Goal: Task Accomplishment & Management: Use online tool/utility

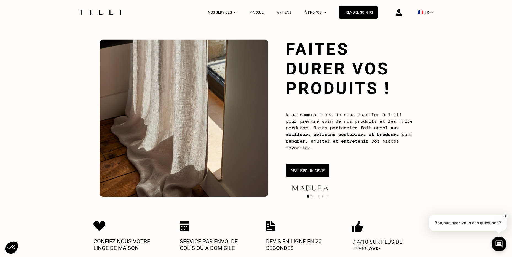
scroll to position [83, 0]
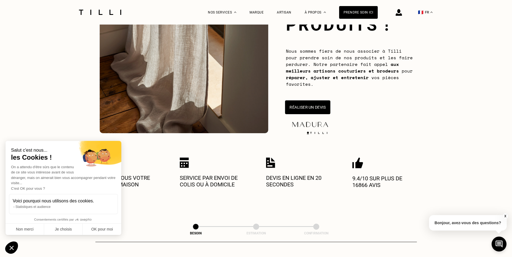
click at [314, 109] on button "Réaliser un devis" at bounding box center [307, 107] width 45 height 14
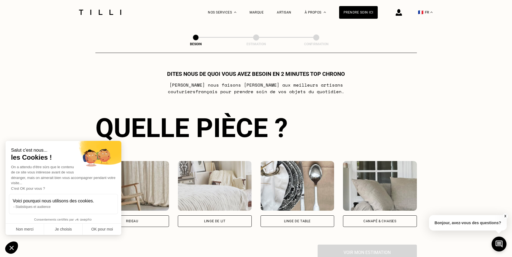
scroll to position [300, 0]
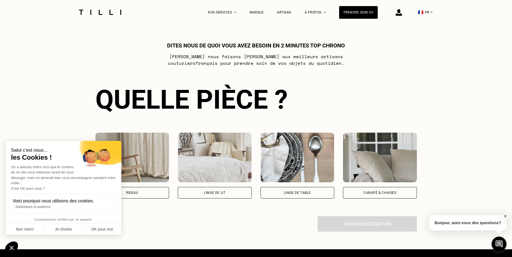
click at [149, 196] on div "Rideau" at bounding box center [132, 193] width 74 height 12
select select "FR"
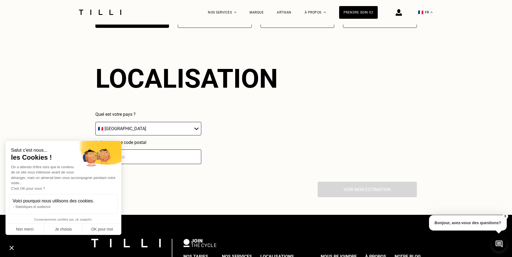
scroll to position [484, 0]
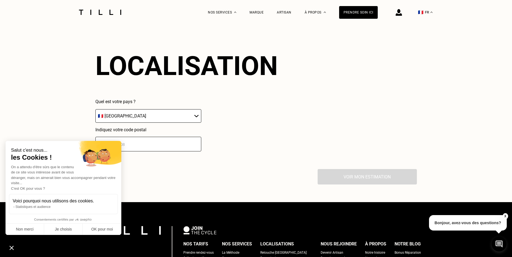
click at [195, 119] on select "🇩🇪 [GEOGRAPHIC_DATA] 🇦🇹 [GEOGRAPHIC_DATA] 🇧🇪 [GEOGRAPHIC_DATA] 🇧🇬 Bulgarie 🇨🇾 C…" at bounding box center [148, 116] width 106 height 14
click at [184, 144] on input "number" at bounding box center [148, 144] width 106 height 15
click at [146, 149] on input "number" at bounding box center [148, 144] width 106 height 15
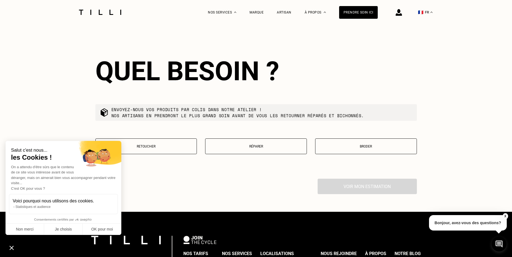
scroll to position [621, 0]
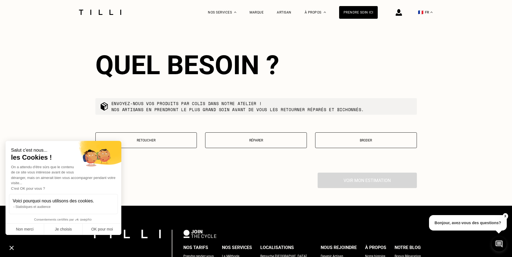
type input "22300"
click at [154, 142] on p "Retoucher" at bounding box center [146, 140] width 96 height 4
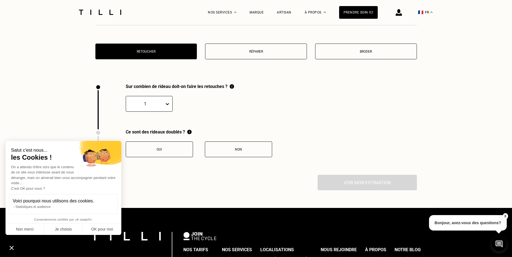
scroll to position [762, 0]
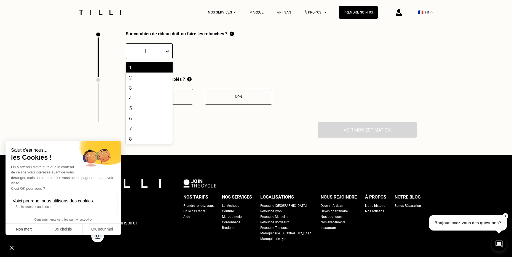
click at [166, 52] on icon at bounding box center [167, 51] width 3 height 2
click at [136, 80] on div "2" at bounding box center [149, 78] width 47 height 10
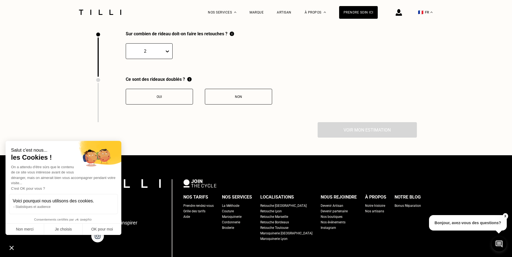
click at [162, 99] on div "Oui" at bounding box center [159, 97] width 61 height 4
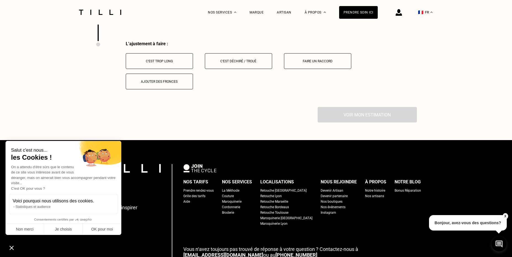
scroll to position [853, 0]
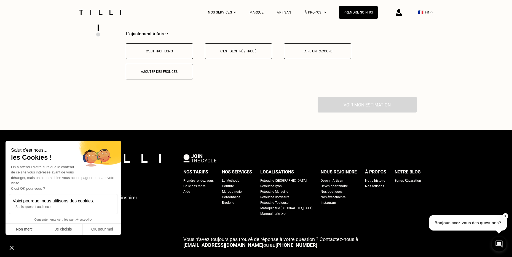
click at [171, 53] on div "C‘est trop long" at bounding box center [159, 51] width 61 height 4
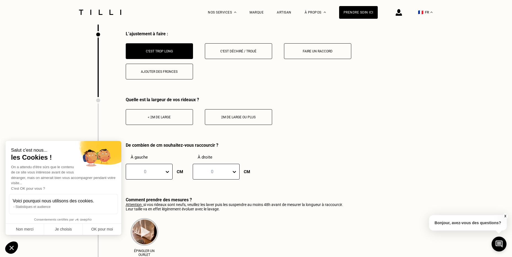
click at [212, 119] on div "2m de large ou plus" at bounding box center [238, 117] width 61 height 4
click at [165, 175] on div "0" at bounding box center [149, 172] width 47 height 16
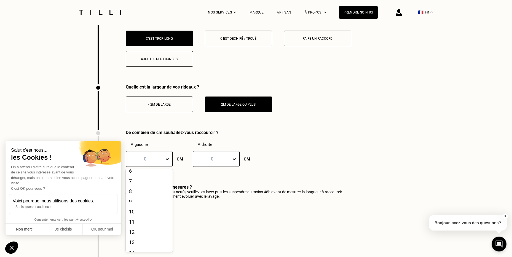
scroll to position [165, 0]
click at [134, 219] on div "20" at bounding box center [149, 214] width 47 height 10
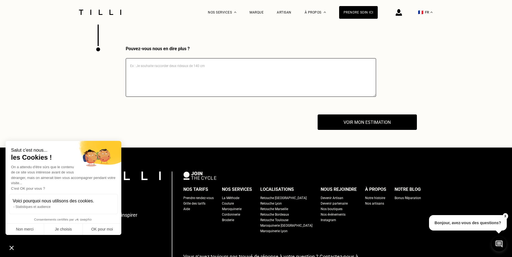
scroll to position [1087, 0]
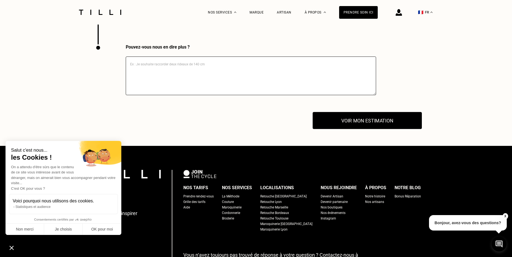
click at [368, 122] on button "Voir mon estimation" at bounding box center [367, 120] width 109 height 17
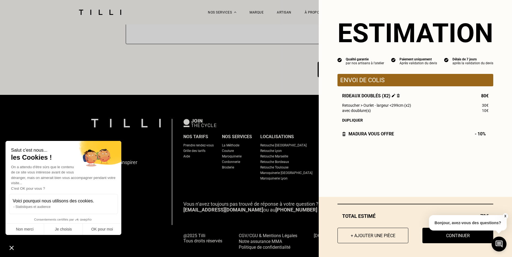
scroll to position [1158, 0]
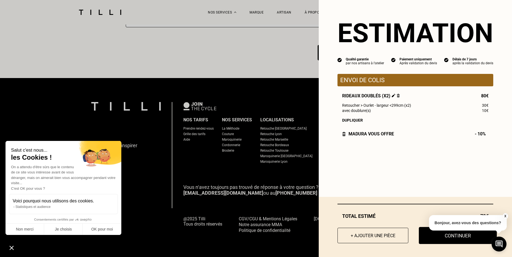
click at [448, 238] on button "Continuer" at bounding box center [458, 235] width 78 height 17
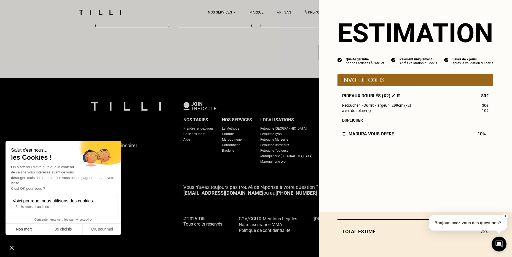
scroll to position [473, 0]
select select "FR"
